Goal: Task Accomplishment & Management: Manage account settings

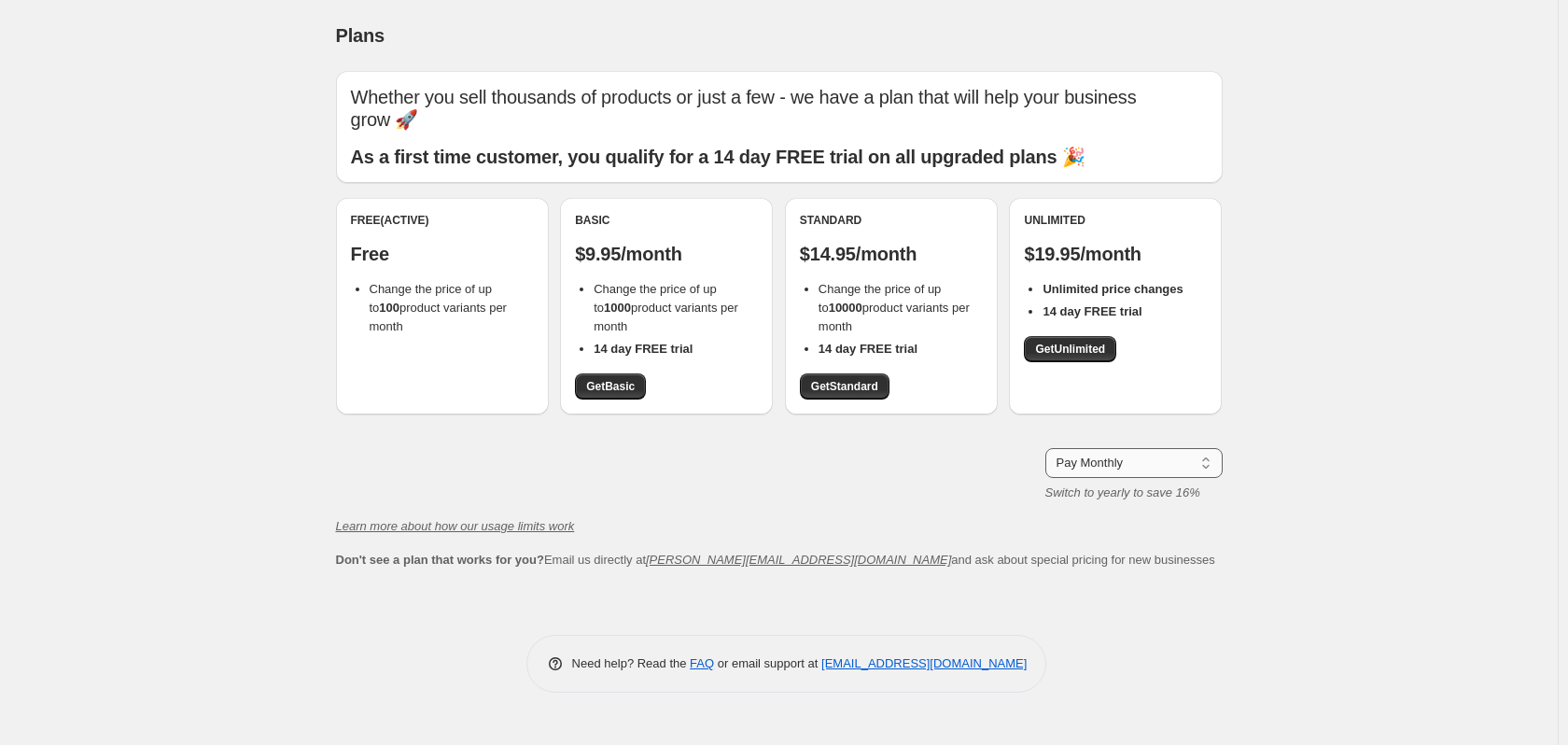
click at [1155, 468] on select "Pay Monthly Pay Yearly (Save 16%)" at bounding box center [1133, 463] width 177 height 29
click at [697, 664] on link "FAQ" at bounding box center [702, 663] width 24 height 14
